Goal: Task Accomplishment & Management: Complete application form

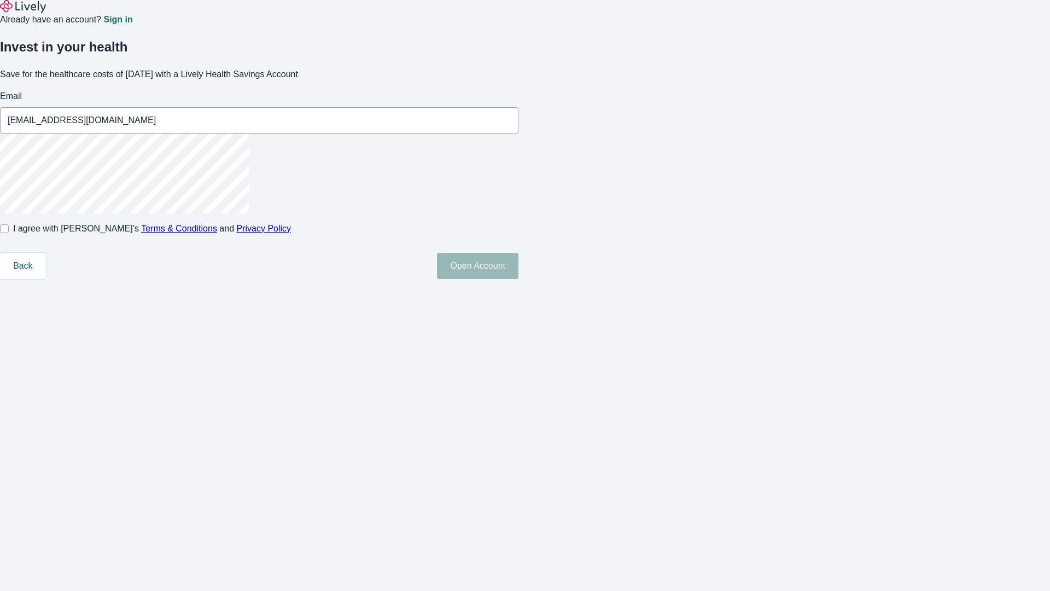
click at [9, 233] on input "I agree with Lively’s Terms & Conditions and Privacy Policy" at bounding box center [4, 228] width 9 height 9
checkbox input "true"
click at [519, 279] on button "Open Account" at bounding box center [478, 266] width 82 height 26
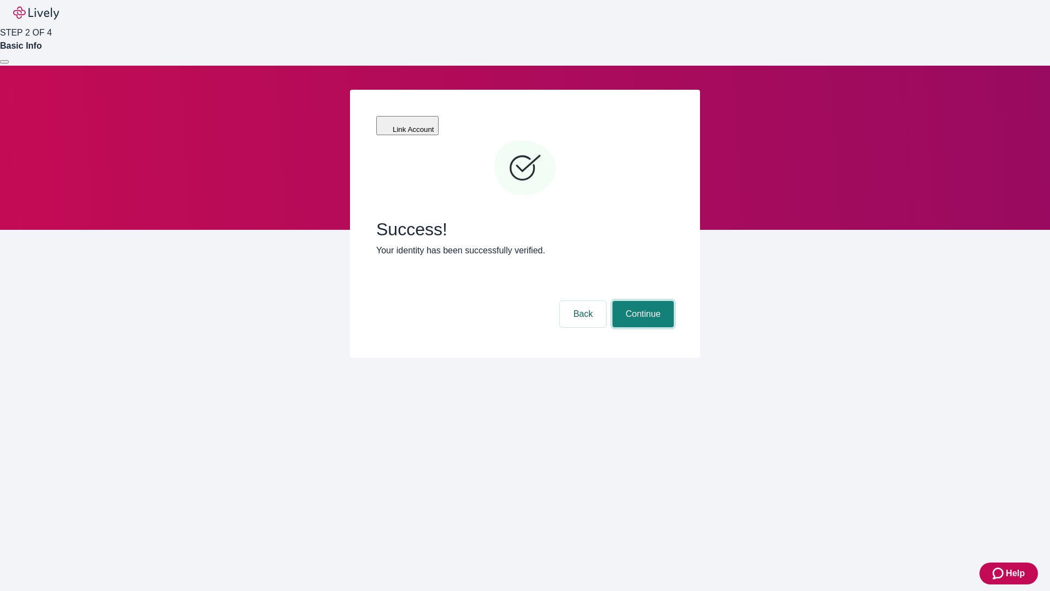
click at [642, 301] on button "Continue" at bounding box center [643, 314] width 61 height 26
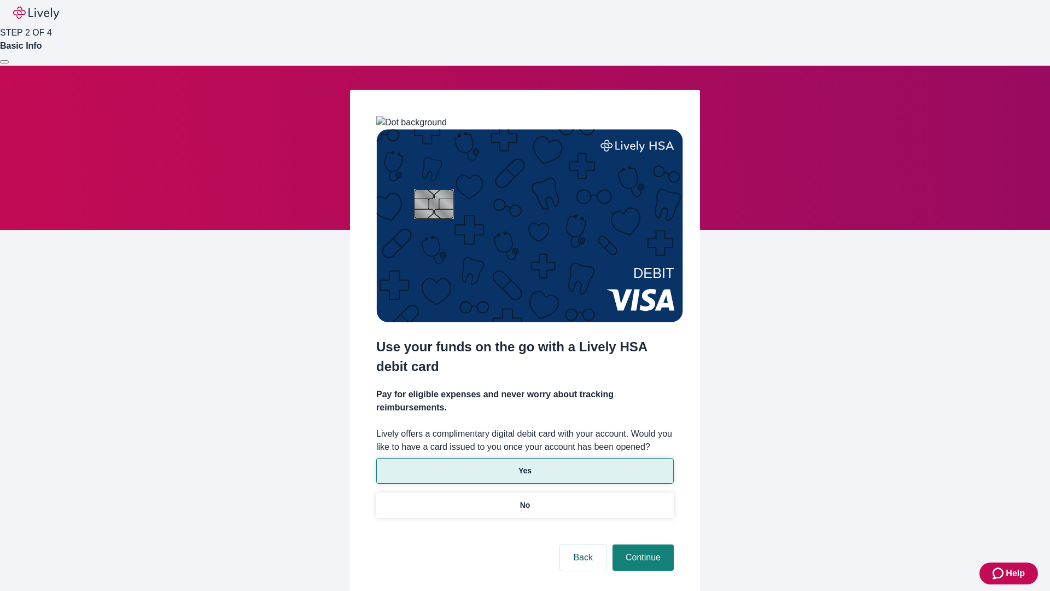
click at [525, 465] on p "Yes" at bounding box center [525, 470] width 13 height 11
click at [642, 544] on button "Continue" at bounding box center [643, 557] width 61 height 26
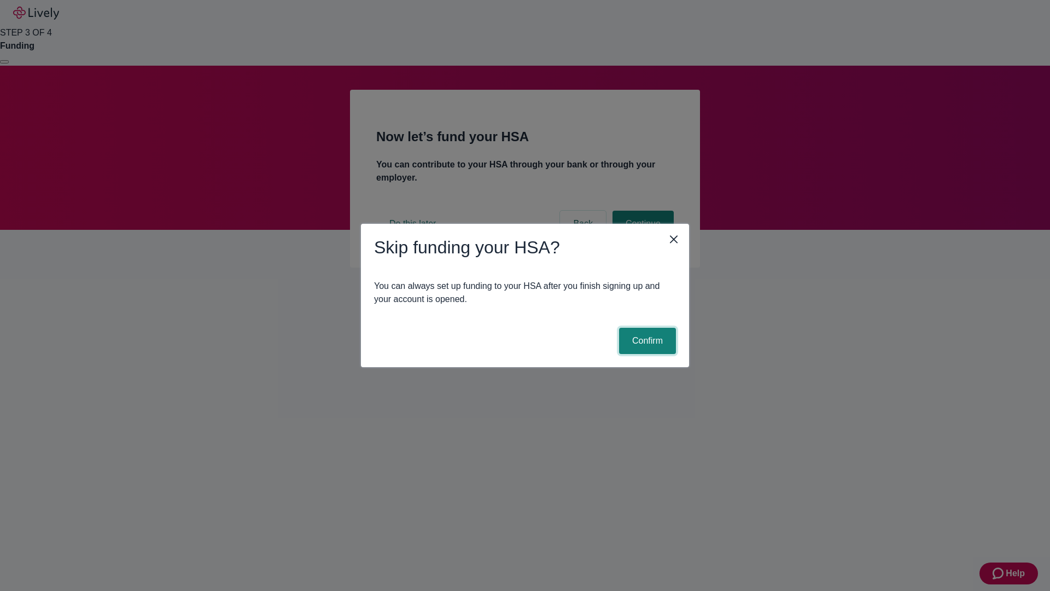
click at [646, 341] on button "Confirm" at bounding box center [647, 341] width 57 height 26
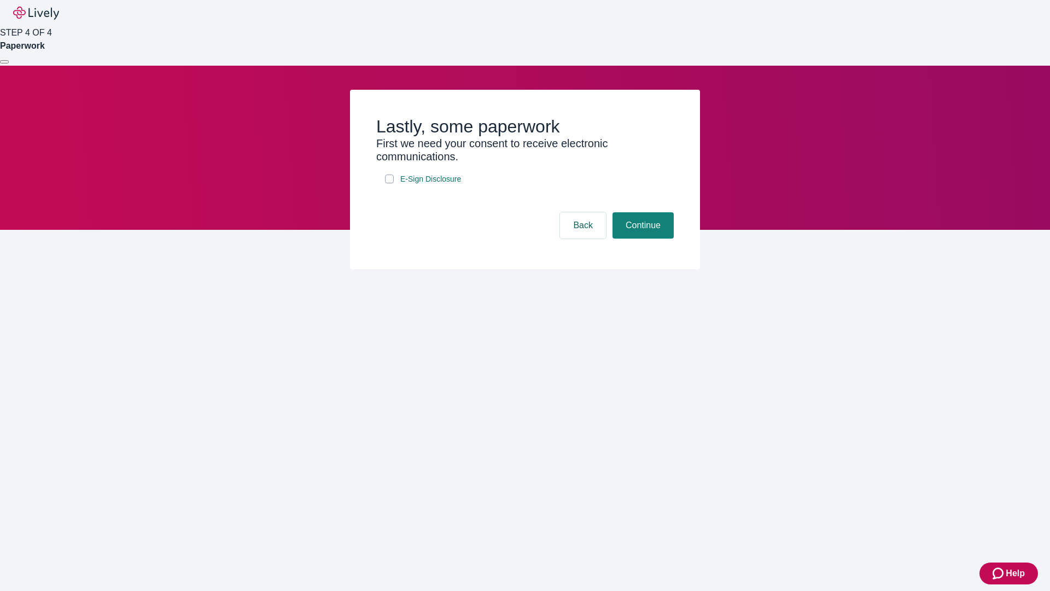
click at [389, 183] on input "E-Sign Disclosure" at bounding box center [389, 179] width 9 height 9
checkbox input "true"
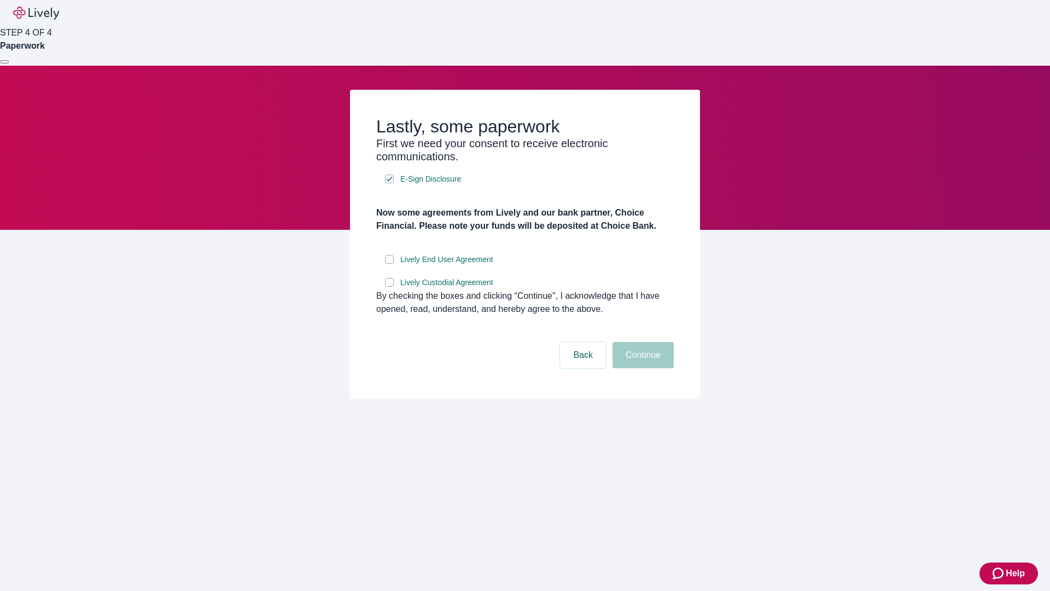
click at [389, 264] on input "Lively End User Agreement" at bounding box center [389, 259] width 9 height 9
checkbox input "true"
click at [389, 287] on input "Lively Custodial Agreement" at bounding box center [389, 282] width 9 height 9
checkbox input "true"
click at [642, 368] on button "Continue" at bounding box center [643, 355] width 61 height 26
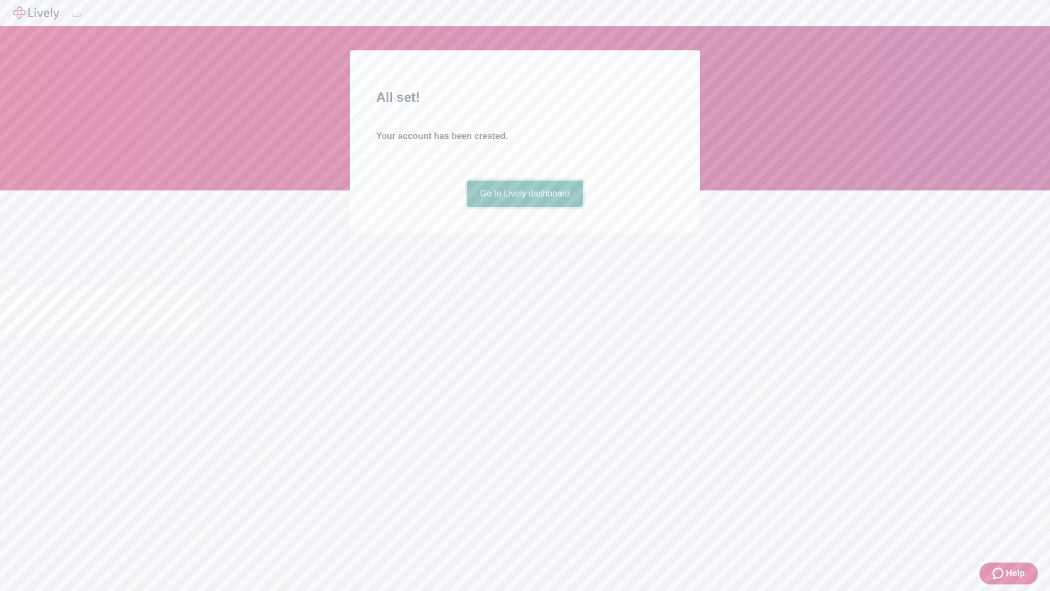
click at [525, 207] on link "Go to Lively dashboard" at bounding box center [525, 194] width 117 height 26
